Goal: Information Seeking & Learning: Find specific fact

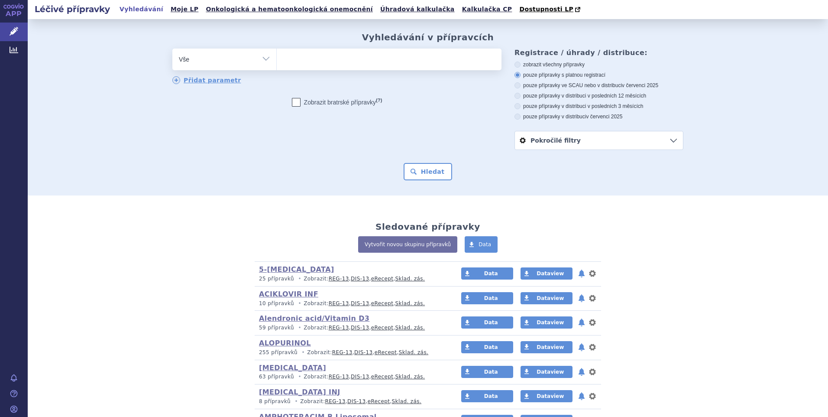
drag, startPoint x: 263, startPoint y: 58, endPoint x: 259, endPoint y: 62, distance: 4.6
click at [263, 58] on select "Vše Přípravek/SUKL kód MAH VPOIS ATC/Aktivní látka Léková forma Síla" at bounding box center [224, 58] width 104 height 19
select select "filter-atc-group"
click at [172, 49] on select "Vše Přípravek/SUKL kód MAH VPOIS ATC/Aktivní látka Léková forma Síla" at bounding box center [224, 58] width 104 height 19
click at [297, 59] on ul at bounding box center [389, 58] width 225 height 18
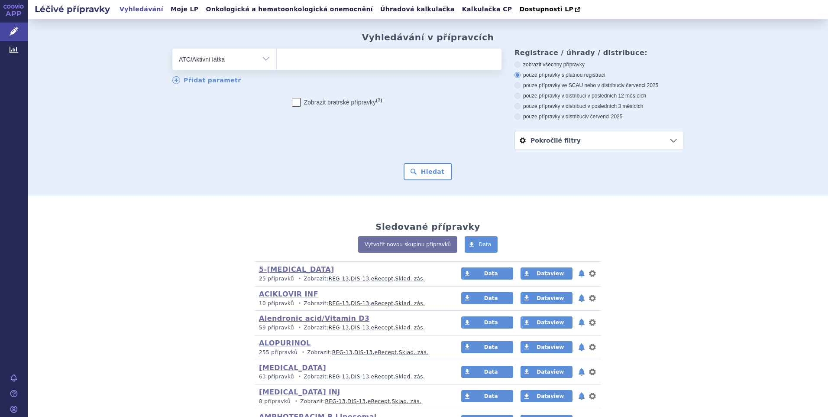
click at [277, 59] on select at bounding box center [276, 59] width 0 height 22
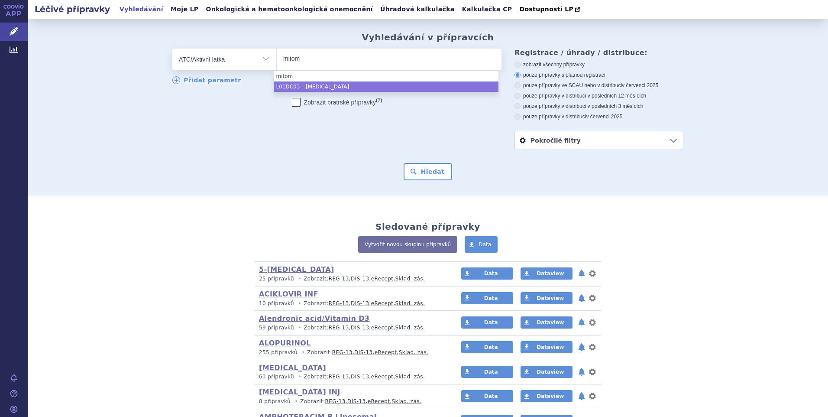
type input "mitom"
select select "L01DC03"
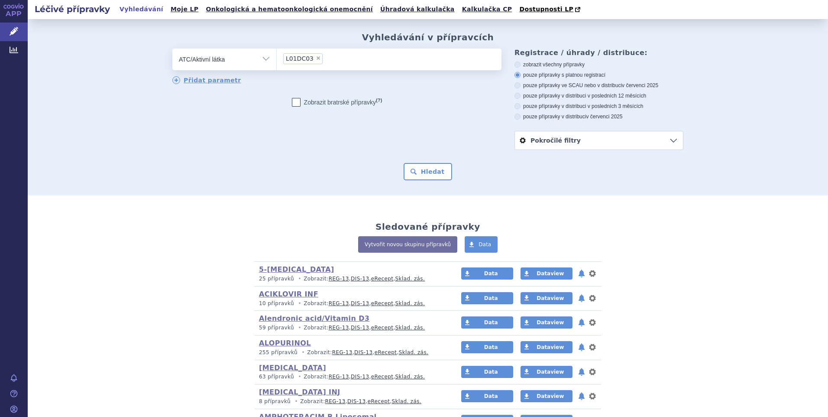
click at [515, 118] on icon at bounding box center [518, 117] width 6 height 6
click at [516, 118] on input "pouze přípravky v distribuci v červenci 2025" at bounding box center [519, 118] width 6 height 6
radio input "true"
click at [422, 176] on button "Hledat" at bounding box center [428, 171] width 49 height 17
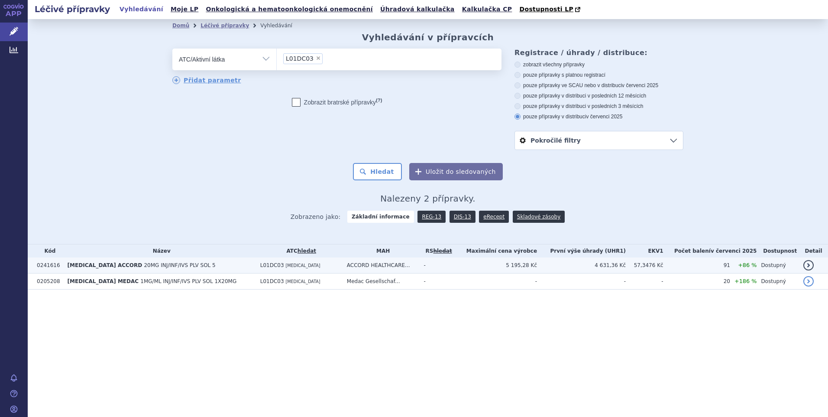
click at [88, 265] on span "[MEDICAL_DATA] ACCORD" at bounding box center [105, 265] width 75 height 6
